Goal: Go to known website: Go to known website

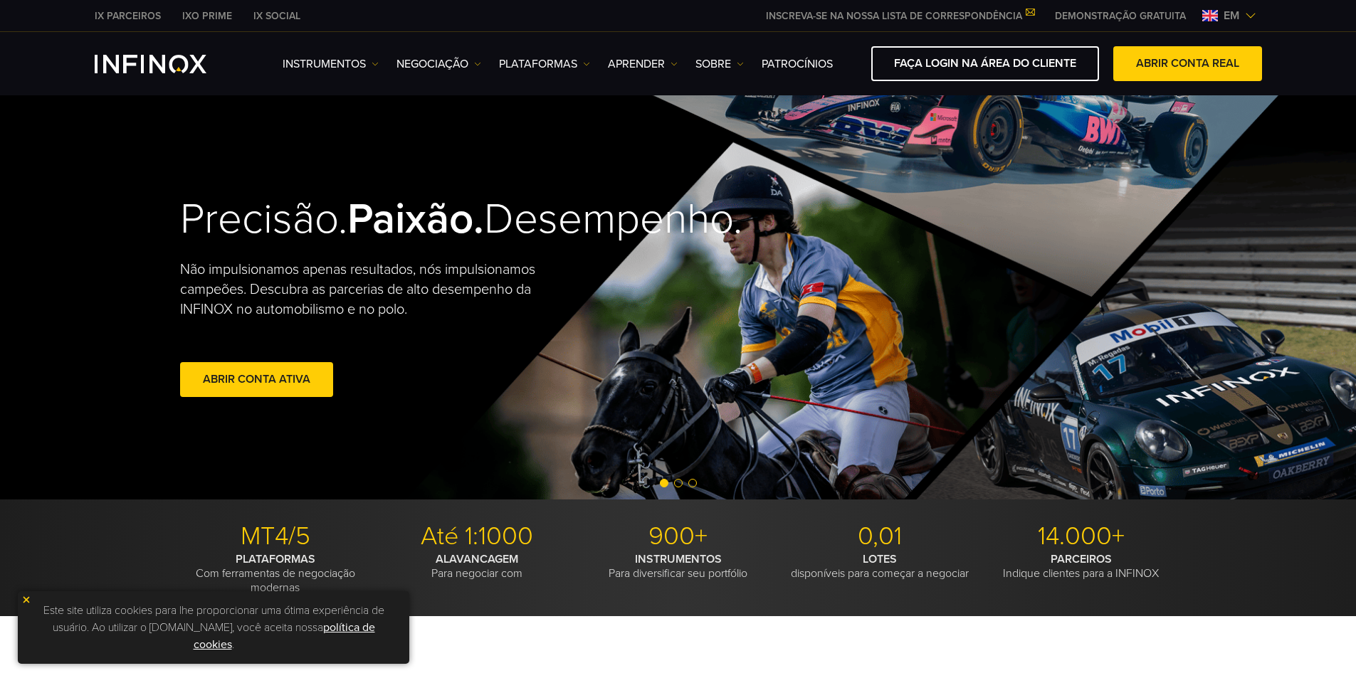
click at [1239, 14] on span "em" at bounding box center [1231, 15] width 27 height 17
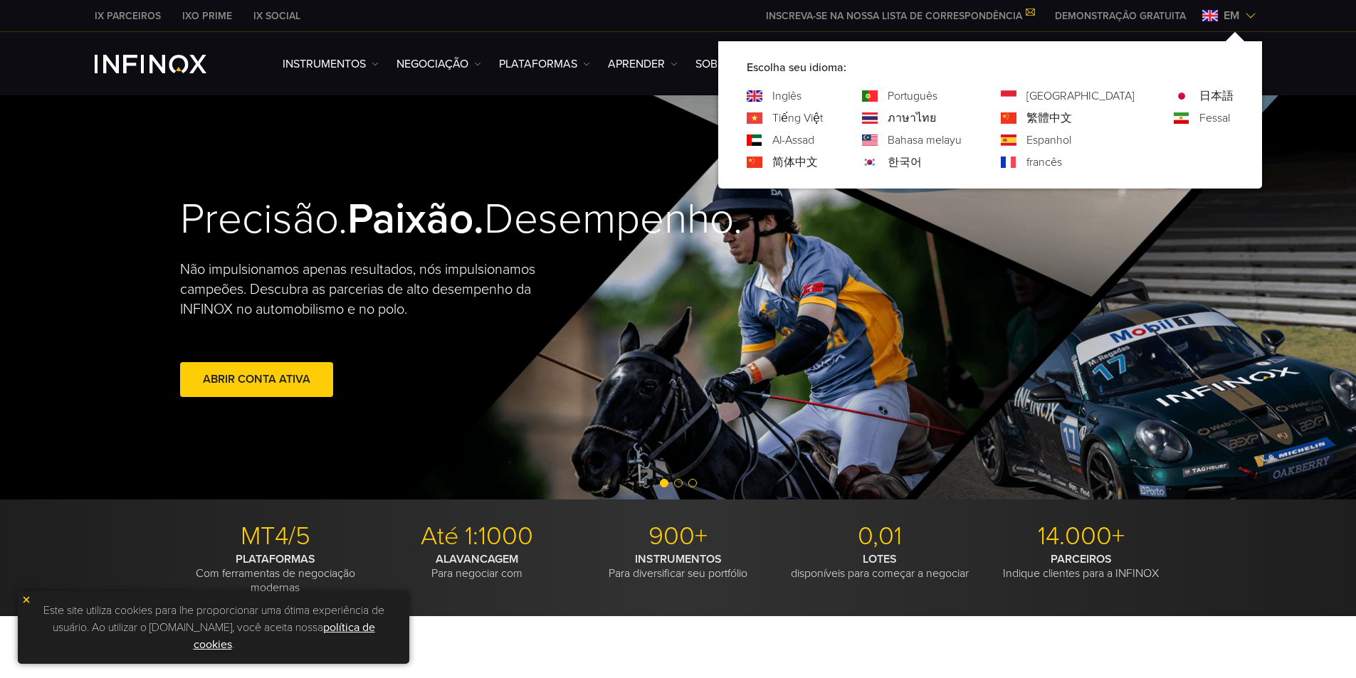
click at [938, 97] on font "Português" at bounding box center [913, 96] width 50 height 14
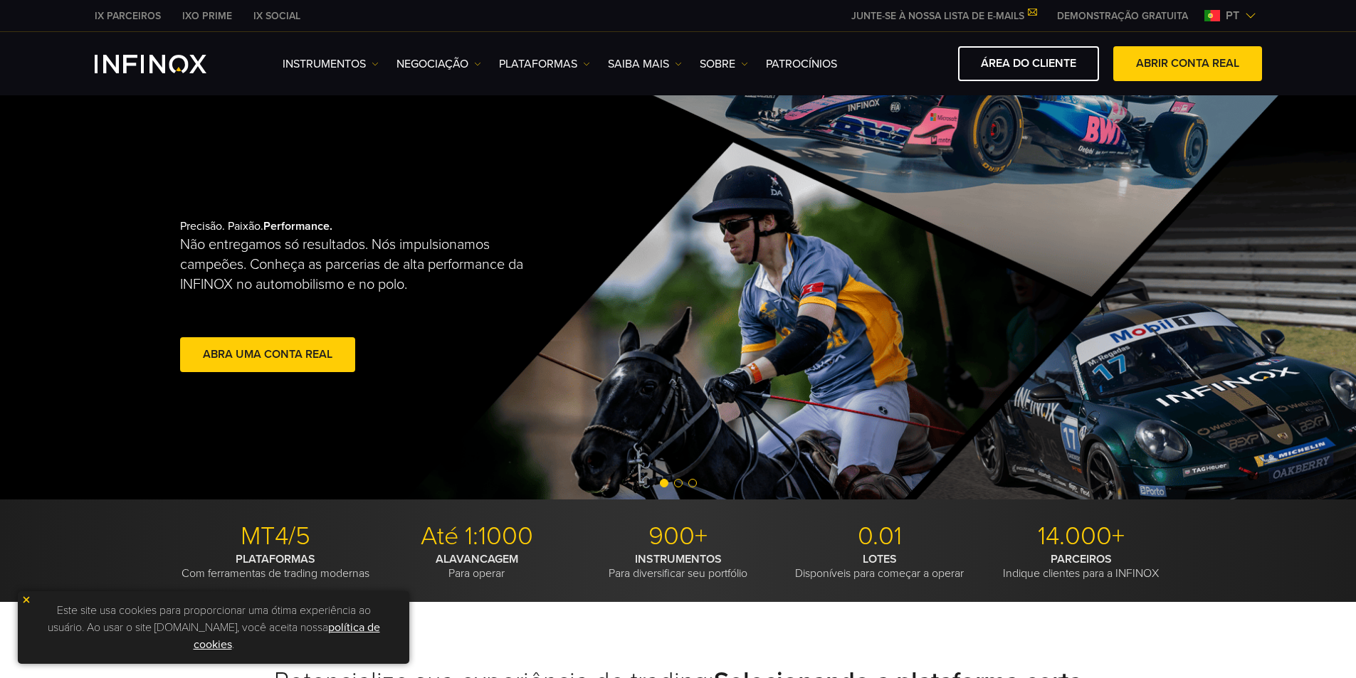
click at [1032, 65] on link "ÁREA DO CLIENTE" at bounding box center [1028, 63] width 141 height 35
